Goal: Find specific page/section: Find specific page/section

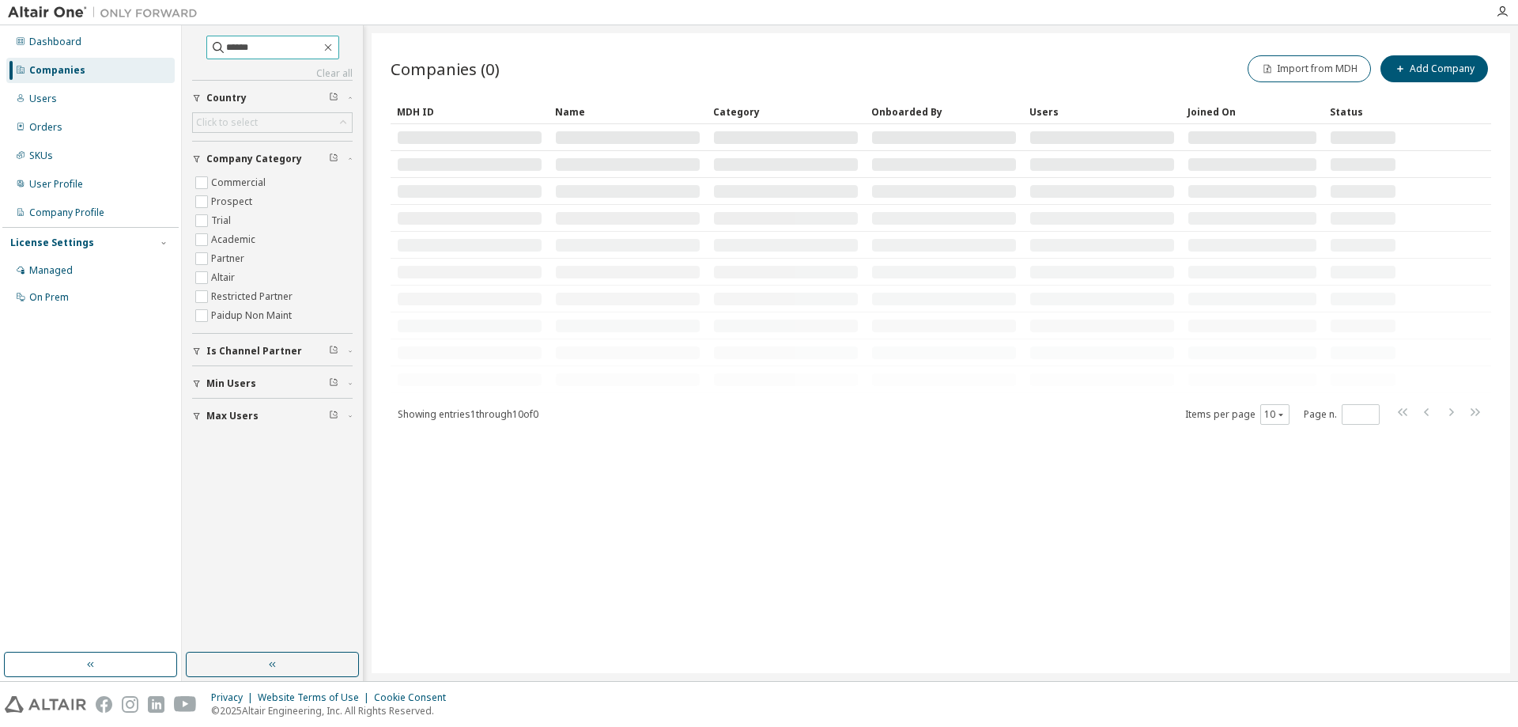
type input "******"
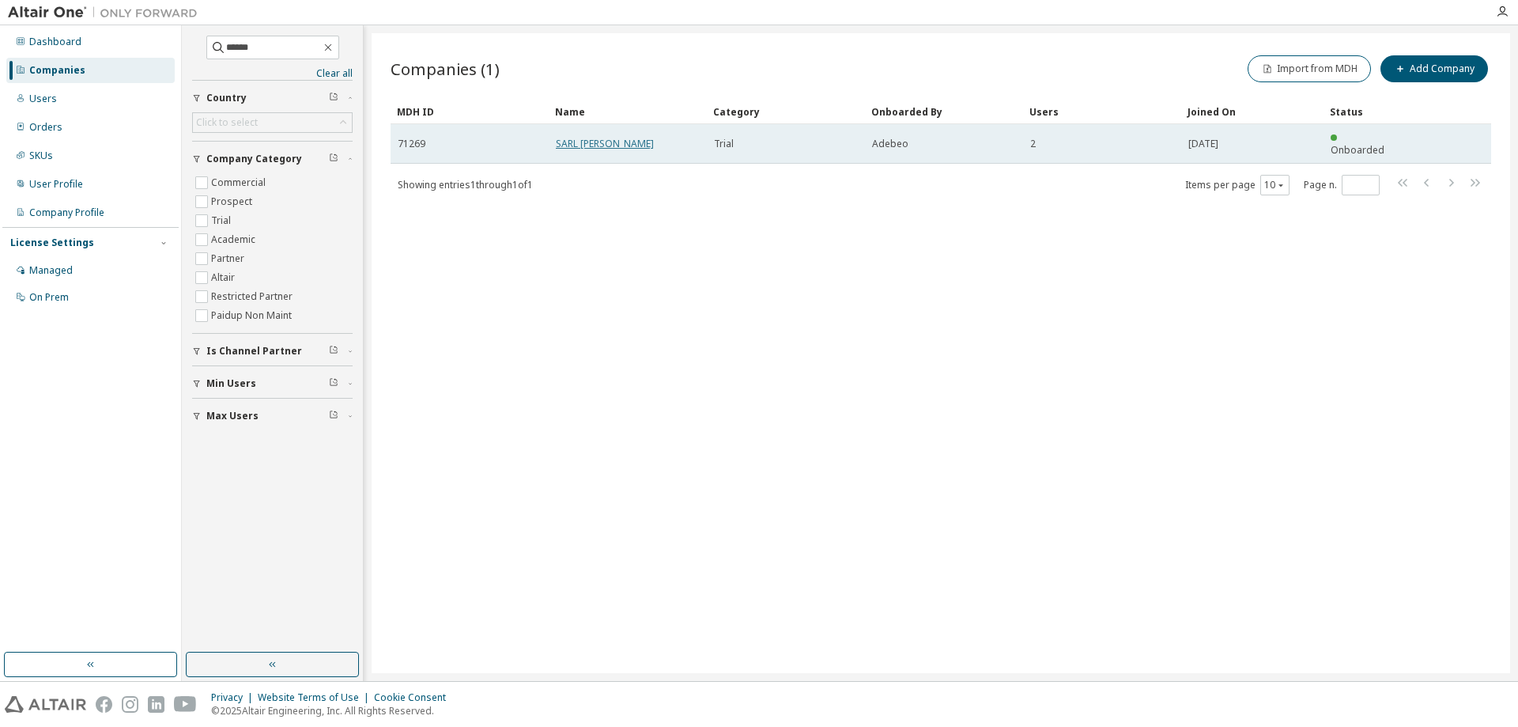
click at [565, 138] on link "SARL ONDINE REBILLARD" at bounding box center [605, 143] width 98 height 13
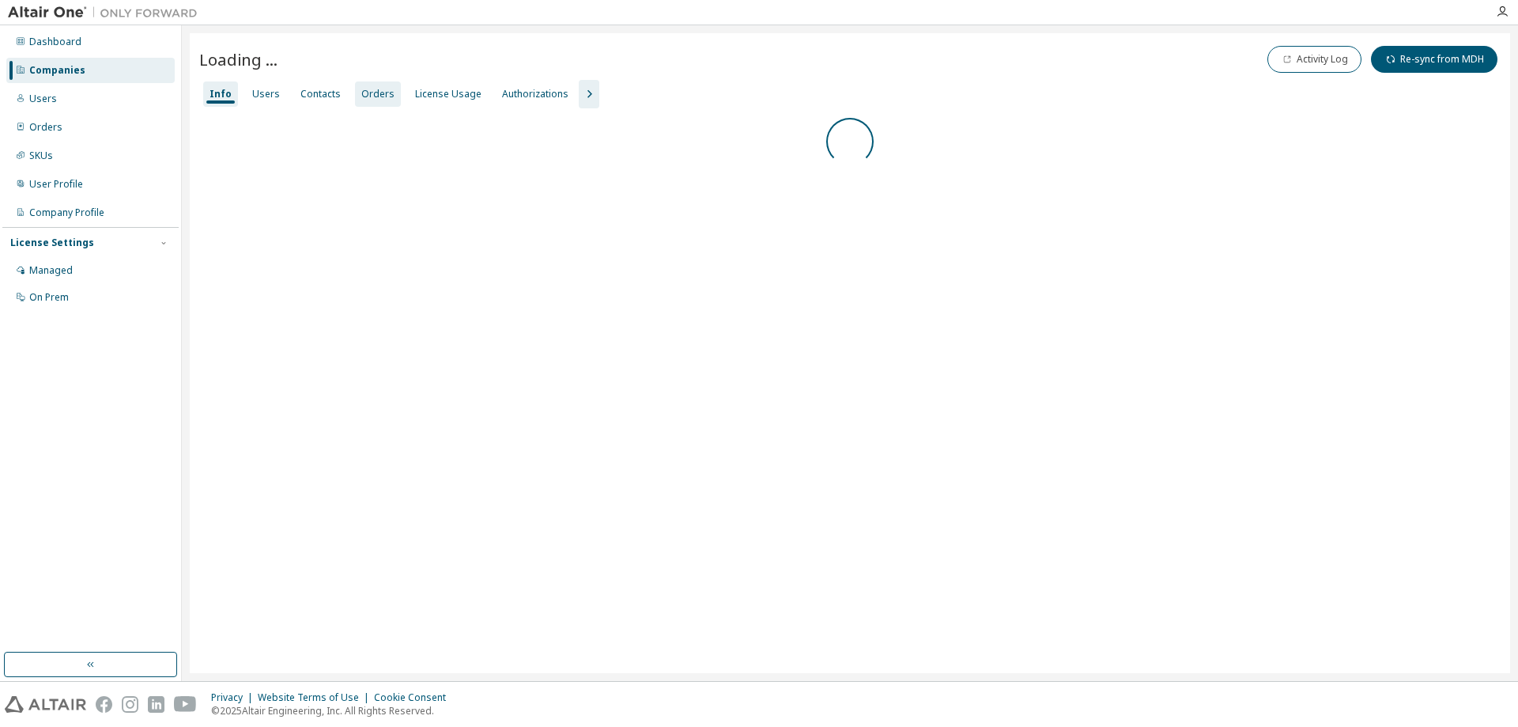
click at [383, 96] on div "Orders" at bounding box center [377, 94] width 33 height 13
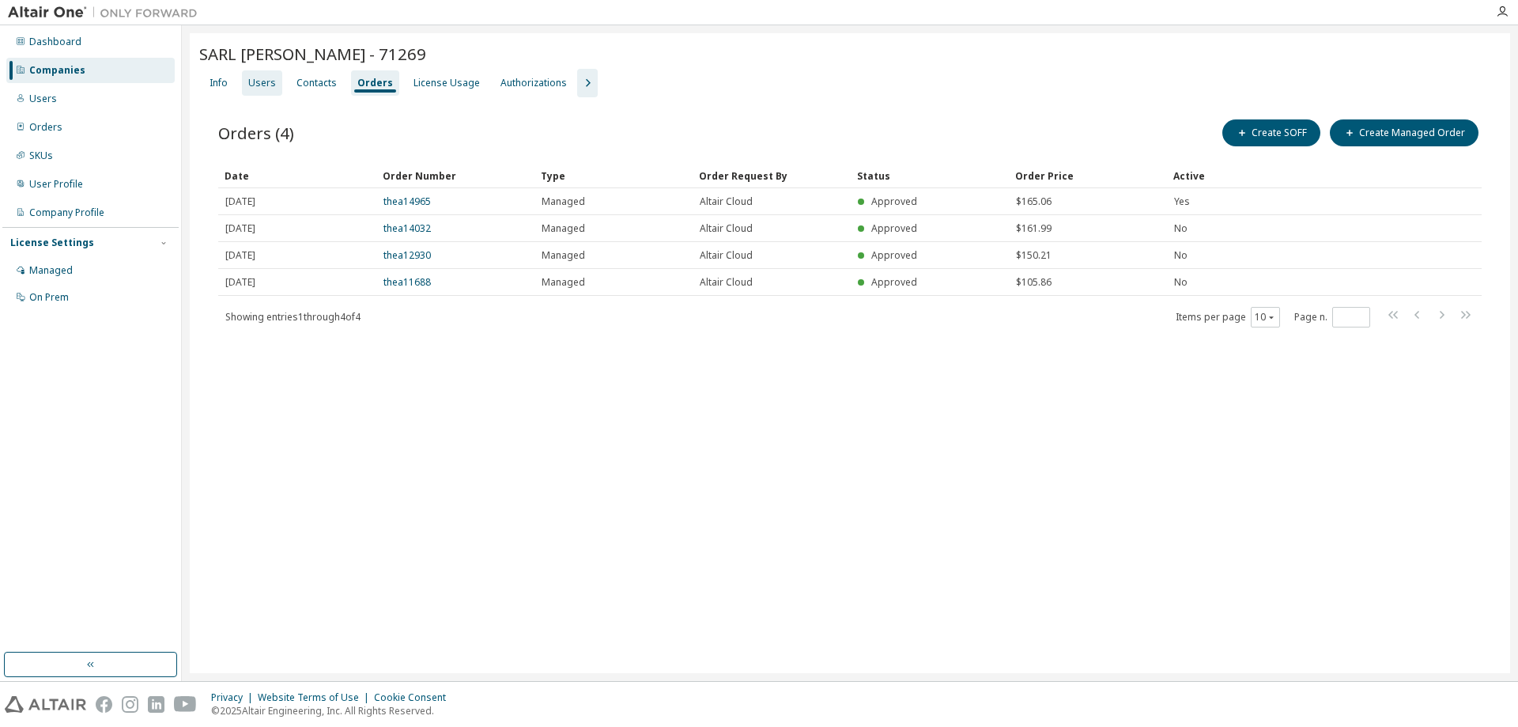
click at [262, 79] on div "Users" at bounding box center [262, 83] width 28 height 13
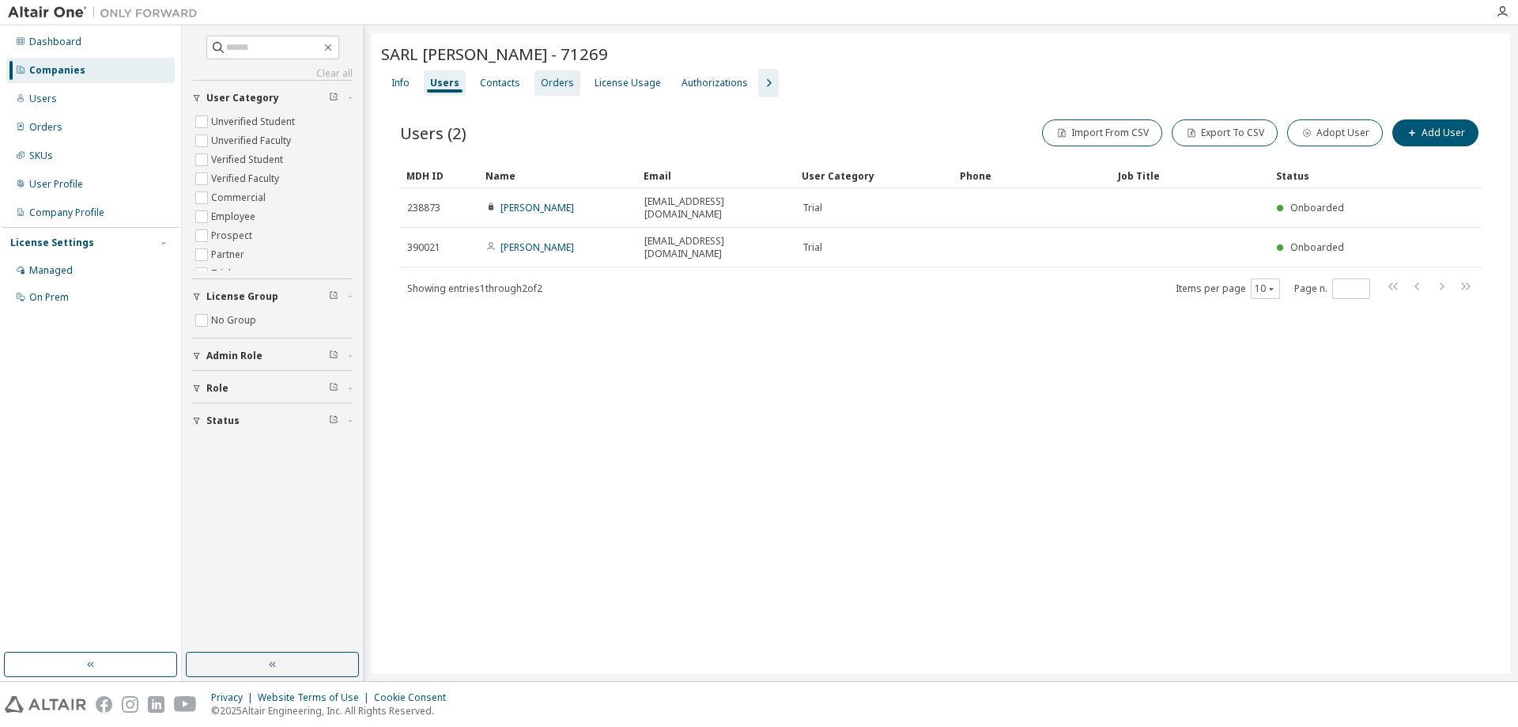
click at [553, 85] on div "Orders" at bounding box center [557, 83] width 33 height 13
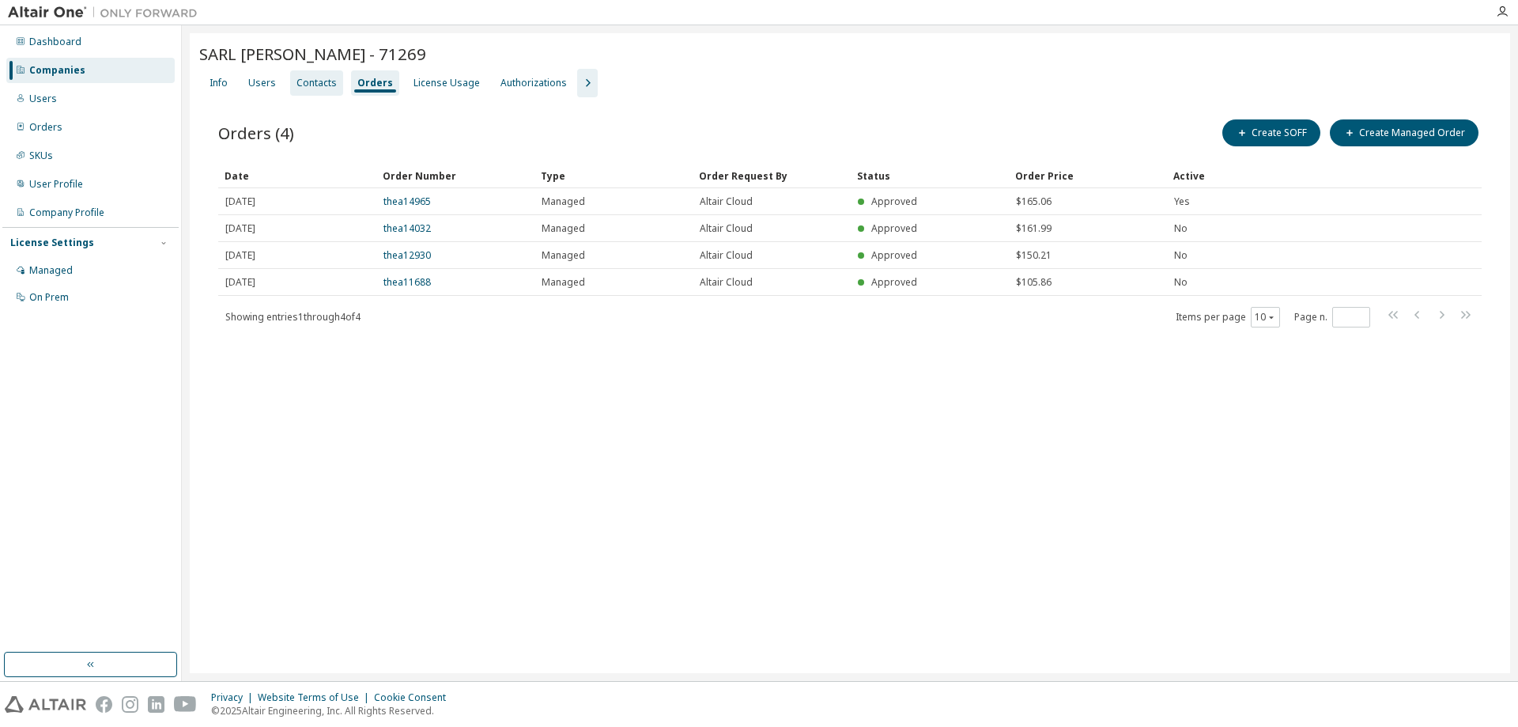
click at [314, 77] on div "Contacts" at bounding box center [316, 83] width 40 height 13
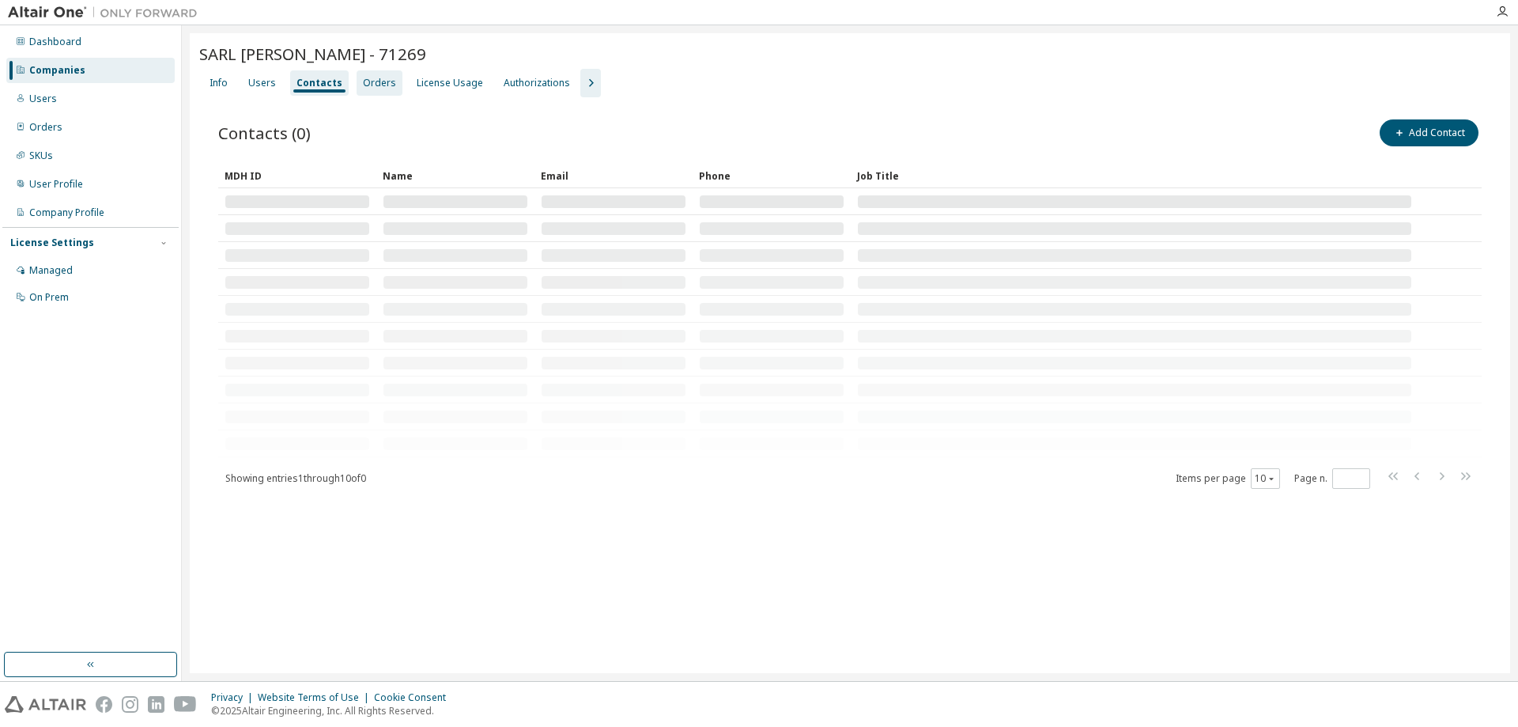
click at [368, 85] on div "Orders" at bounding box center [379, 83] width 33 height 13
